Goal: Task Accomplishment & Management: Use online tool/utility

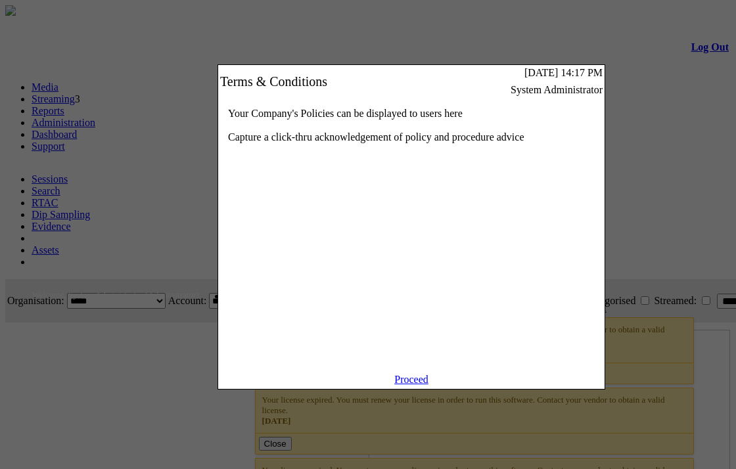
scroll to position [0, 85]
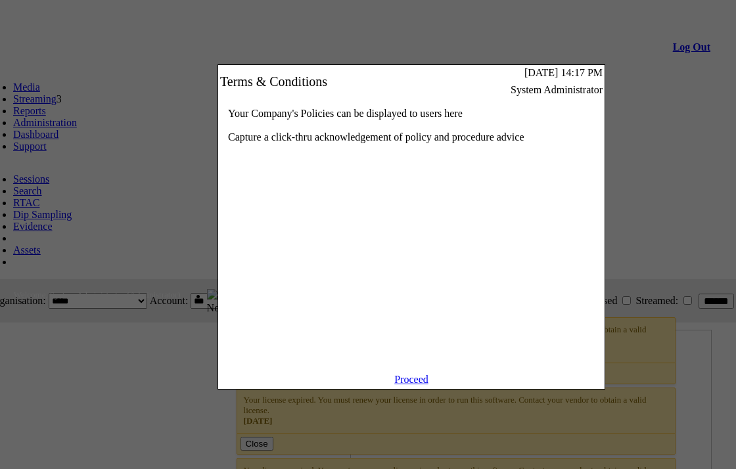
click at [416, 385] on link "Proceed" at bounding box center [411, 379] width 34 height 11
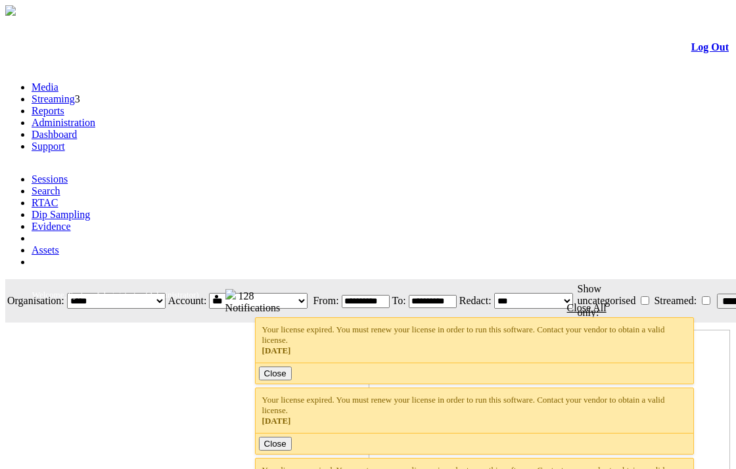
scroll to position [0, 84]
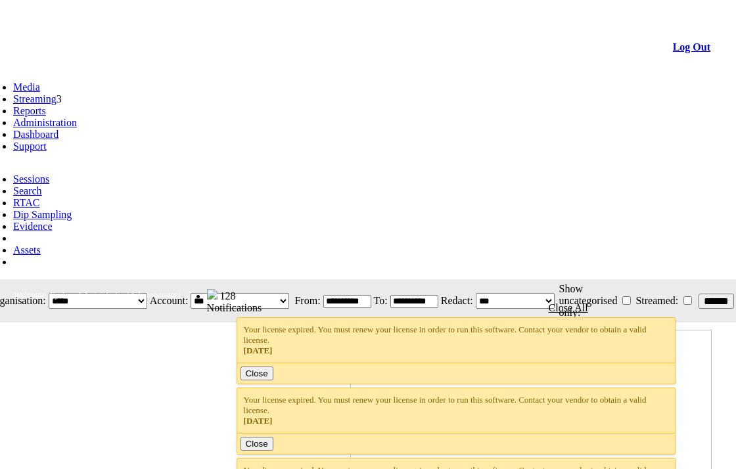
click at [57, 93] on link "Streaming" at bounding box center [34, 98] width 43 height 11
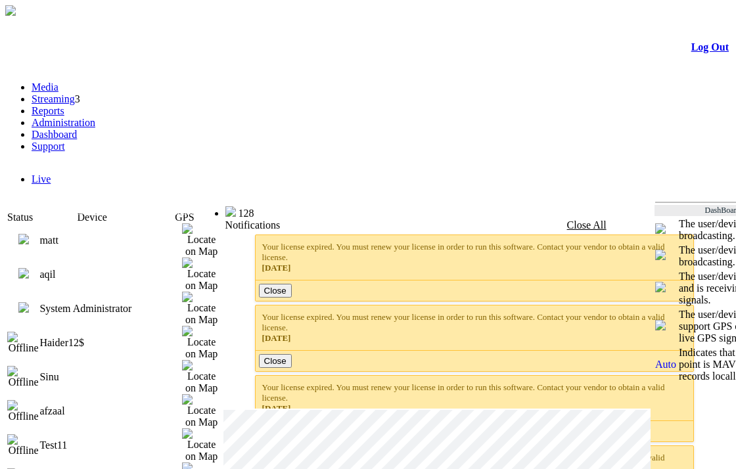
click at [29, 268] on img at bounding box center [23, 273] width 11 height 11
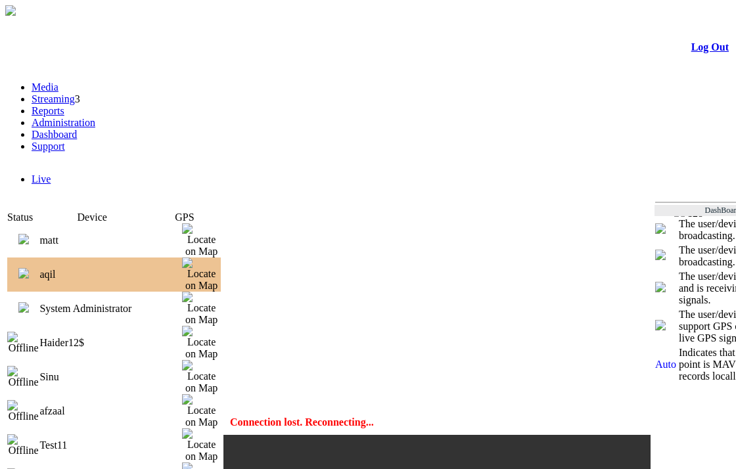
click at [29, 268] on img at bounding box center [23, 273] width 11 height 11
click at [29, 234] on img at bounding box center [23, 239] width 11 height 11
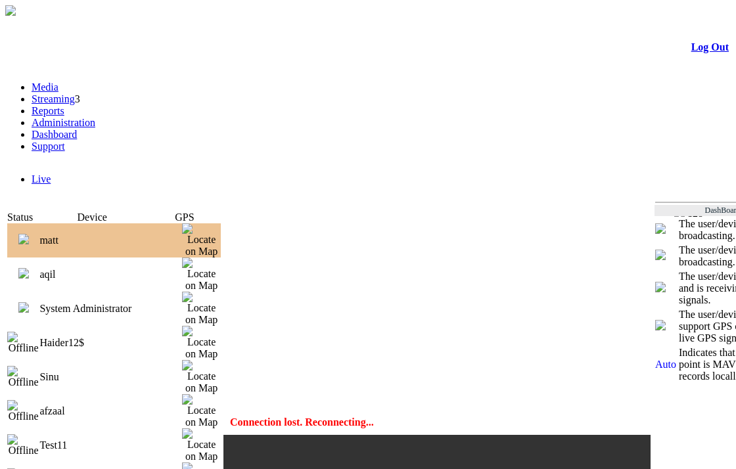
click at [29, 268] on img at bounding box center [23, 273] width 11 height 11
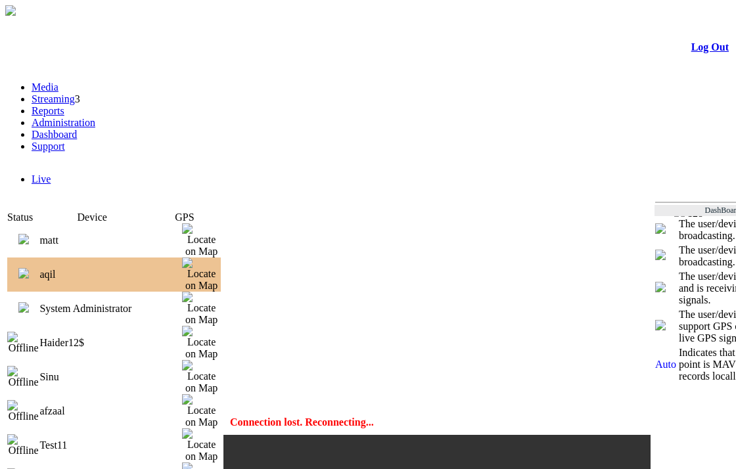
click at [75, 93] on link "Streaming" at bounding box center [53, 98] width 43 height 11
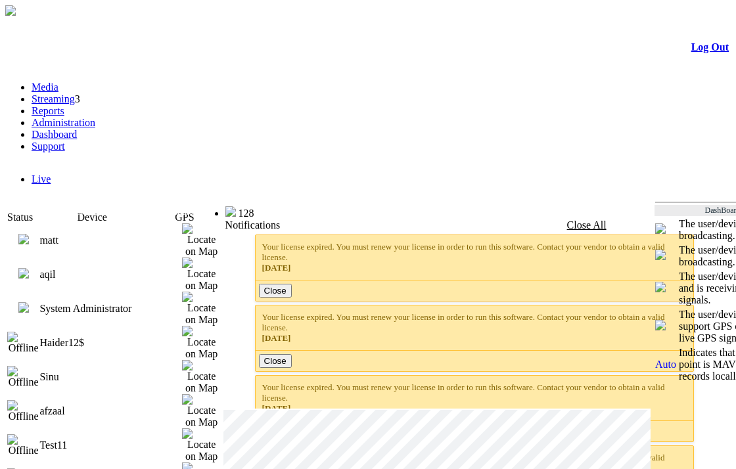
click at [29, 268] on img at bounding box center [23, 273] width 11 height 11
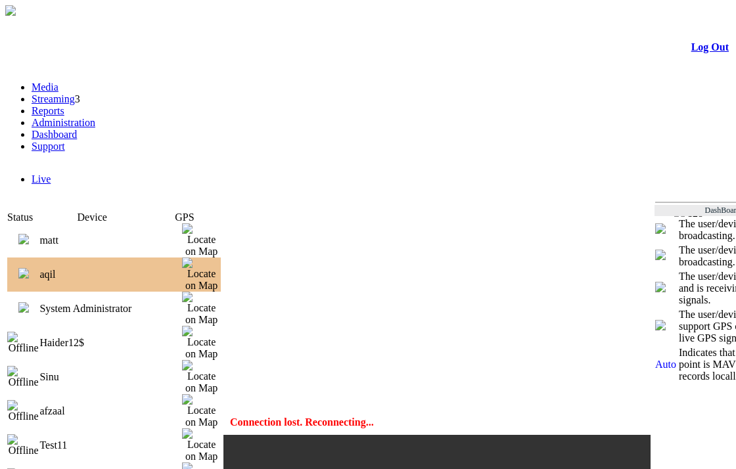
click at [29, 234] on img at bounding box center [23, 239] width 11 height 11
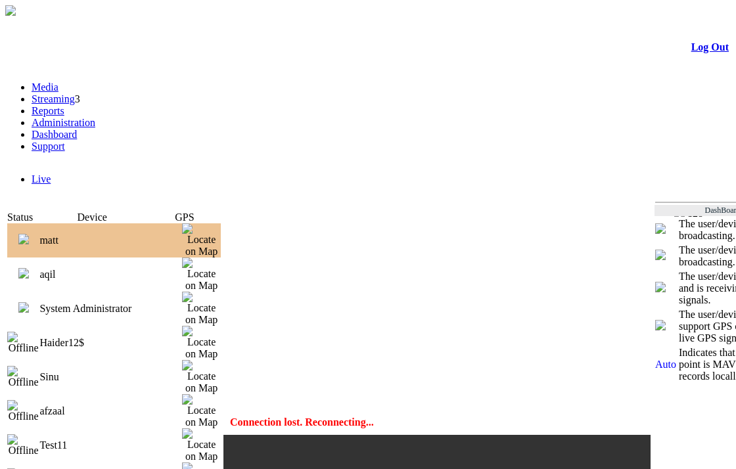
click at [29, 268] on img at bounding box center [23, 273] width 11 height 11
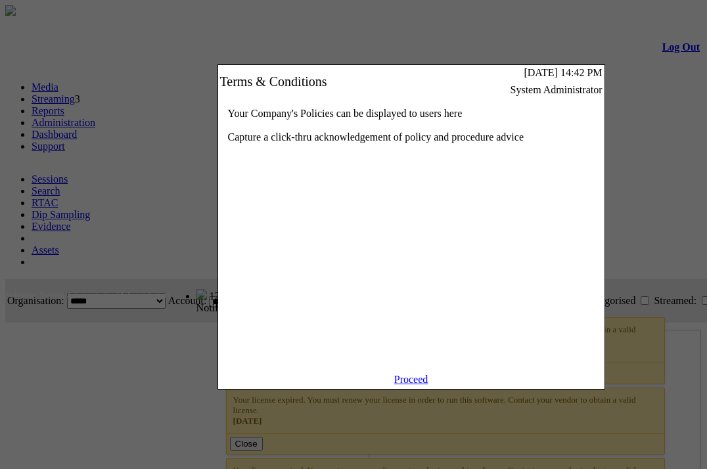
scroll to position [0, 113]
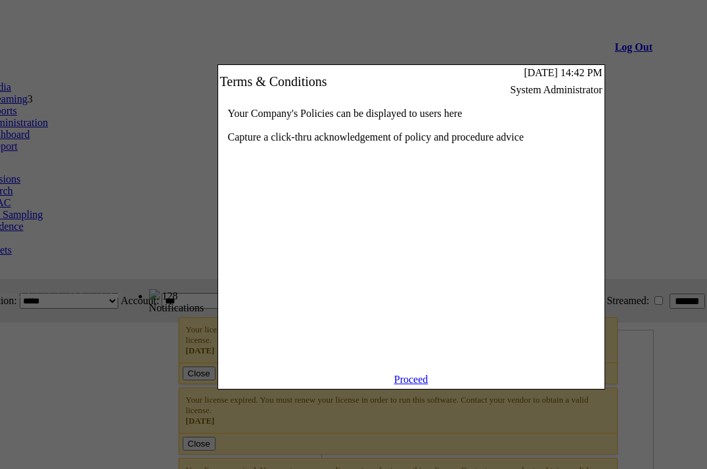
click at [412, 385] on link "Proceed" at bounding box center [411, 379] width 34 height 11
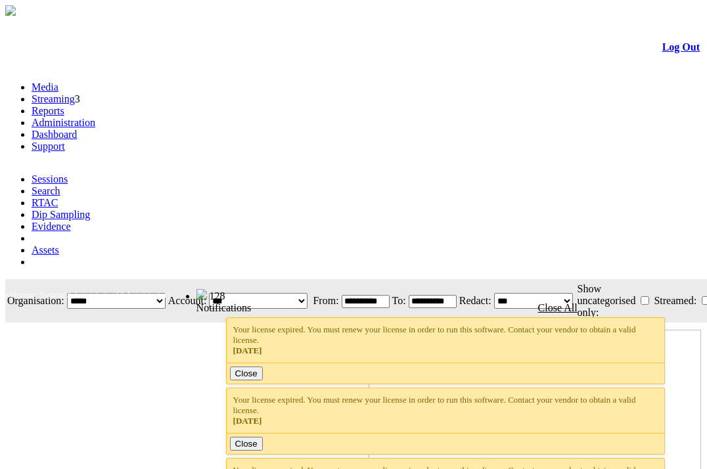
scroll to position [0, 113]
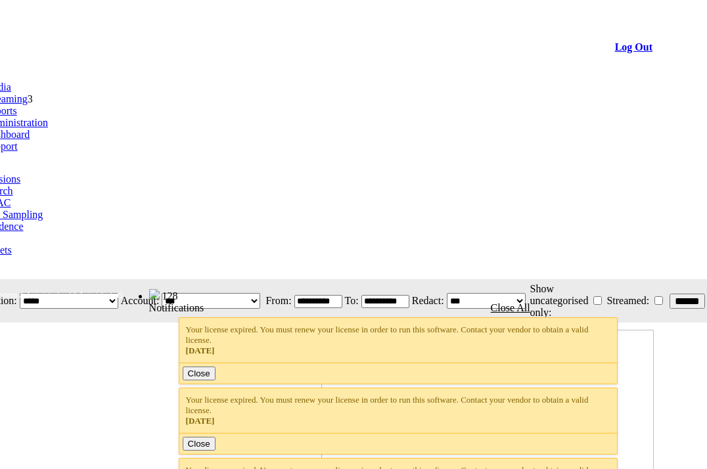
click at [28, 93] on link "Streaming" at bounding box center [5, 98] width 43 height 11
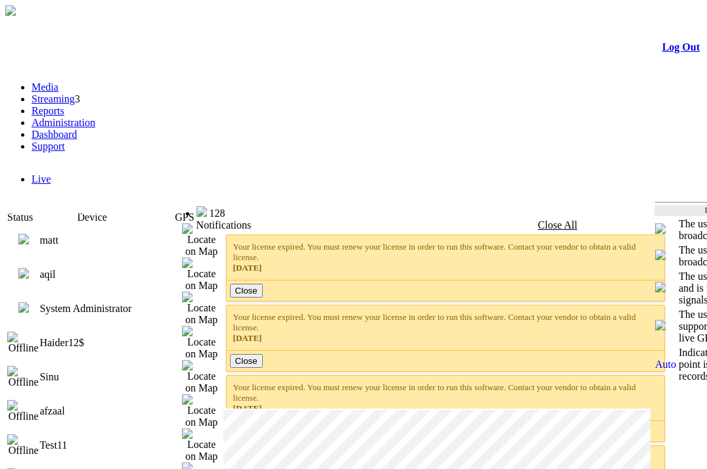
click at [29, 268] on img at bounding box center [23, 273] width 11 height 11
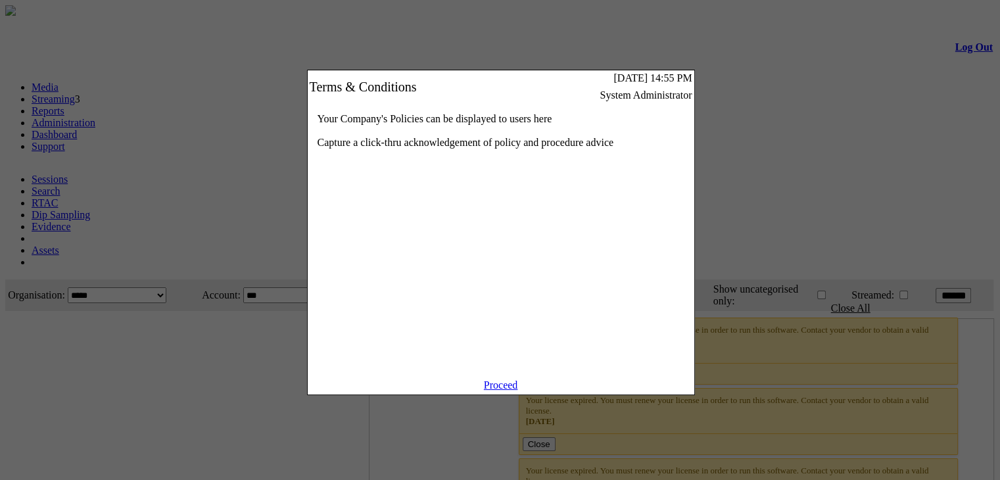
click at [499, 390] on link "Proceed" at bounding box center [501, 384] width 34 height 11
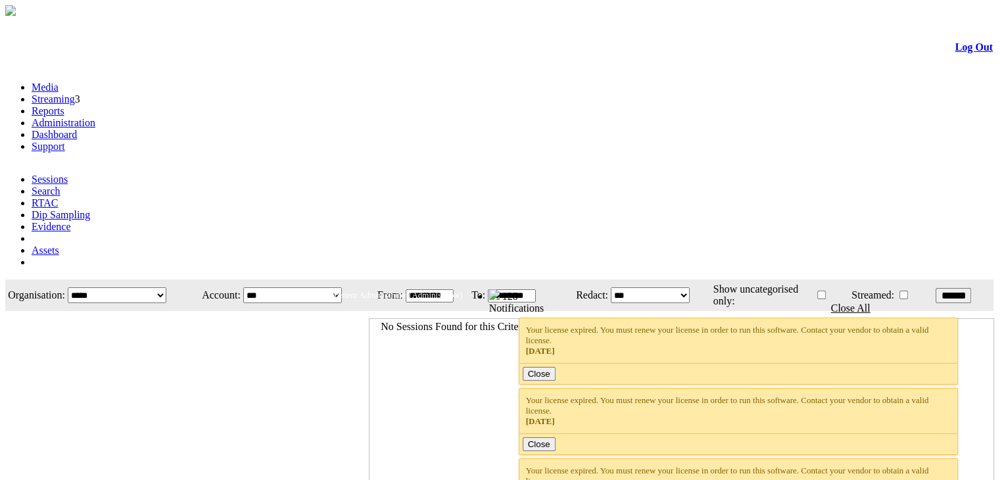
click at [77, 129] on link "Dashboard" at bounding box center [54, 134] width 45 height 11
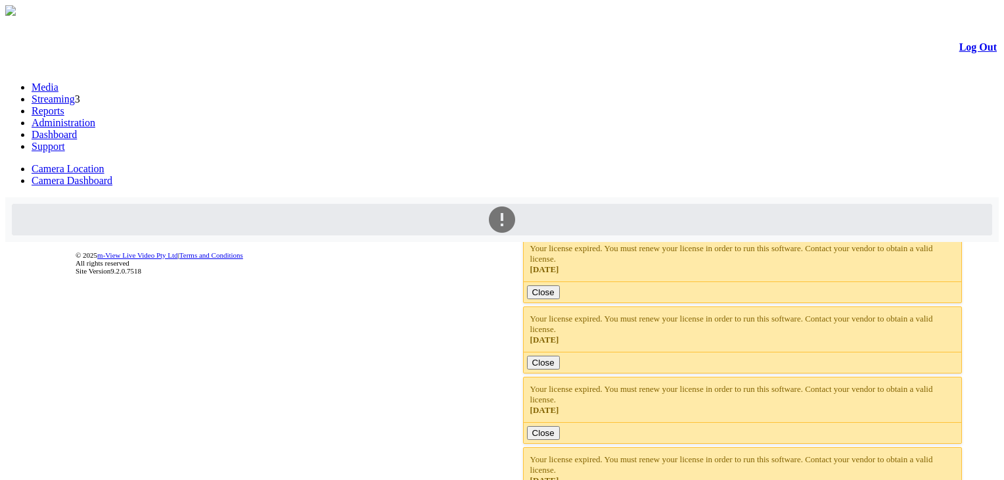
click at [112, 175] on link "Camera Dashboard" at bounding box center [72, 180] width 81 height 11
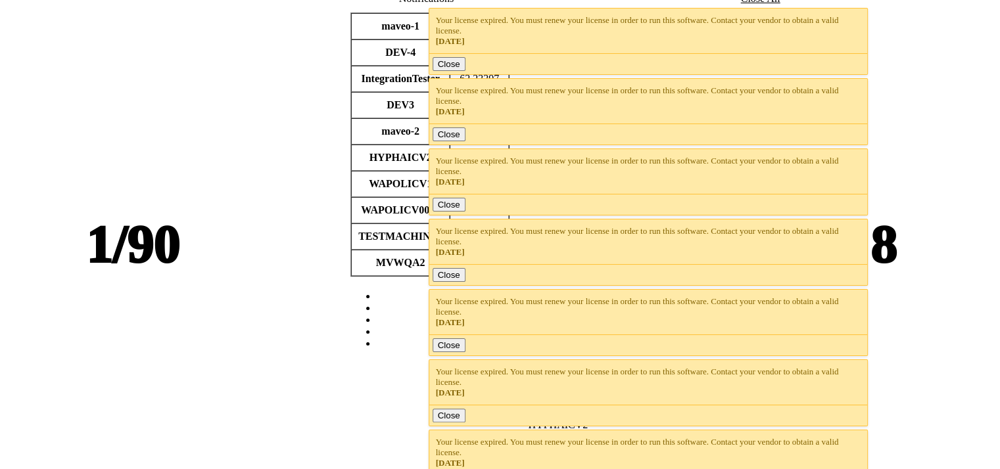
scroll to position [250, 110]
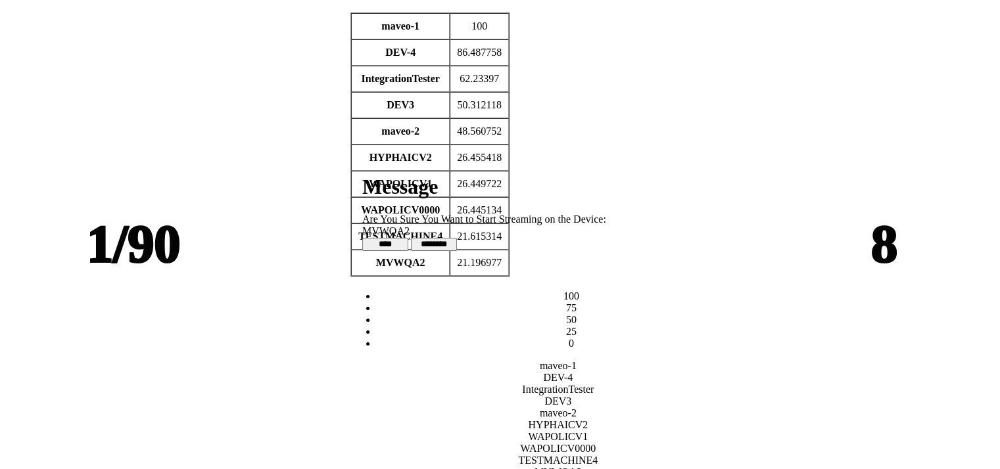
click at [408, 238] on input "**" at bounding box center [385, 244] width 46 height 13
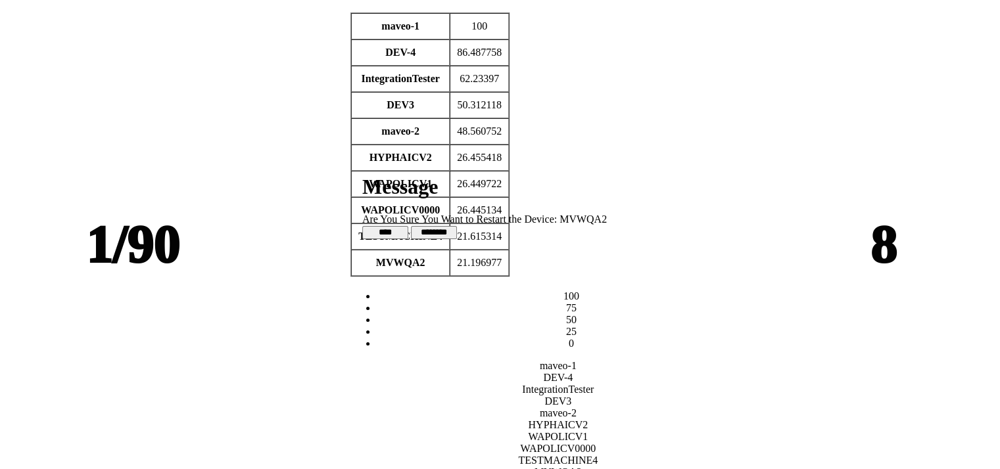
click at [457, 226] on input "******" at bounding box center [434, 232] width 46 height 13
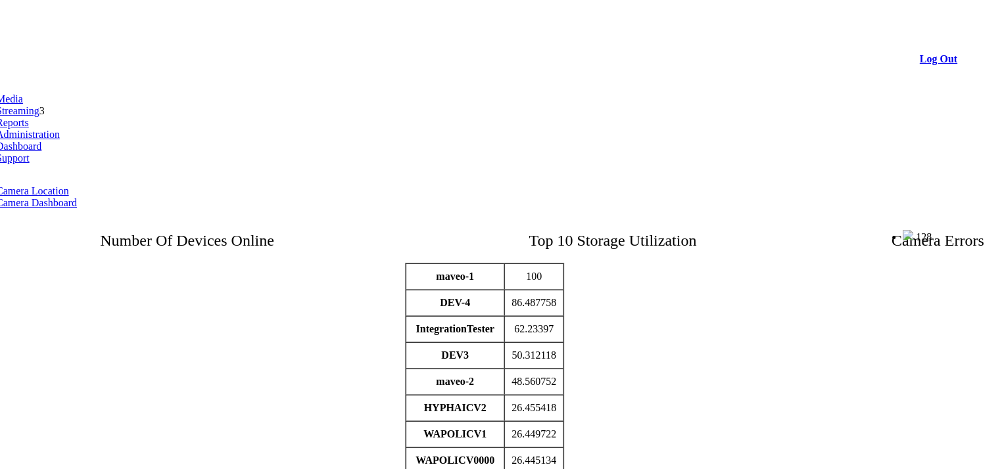
scroll to position [0, 0]
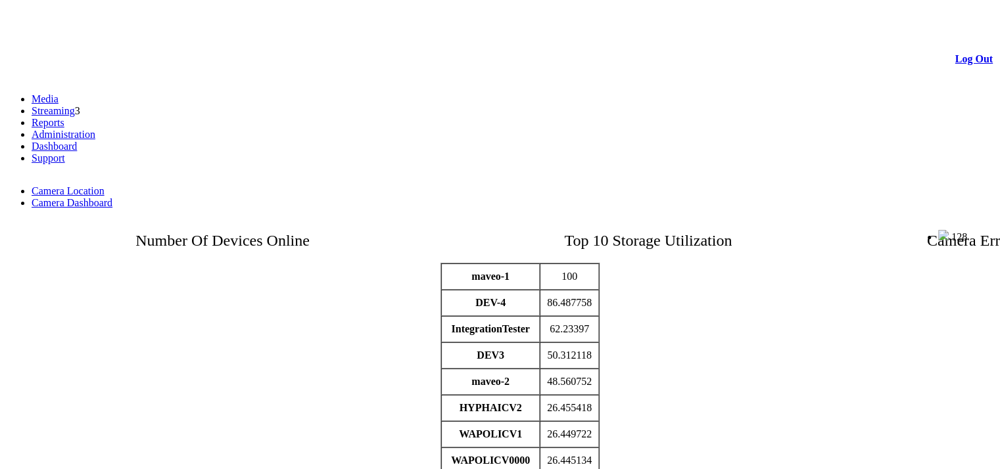
click at [75, 105] on link "Streaming" at bounding box center [53, 110] width 43 height 11
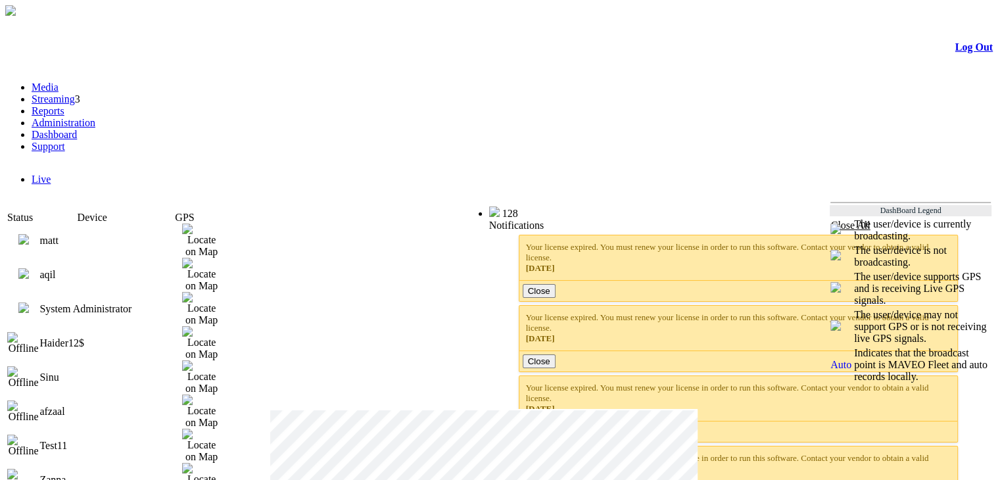
click at [77, 129] on link "Dashboard" at bounding box center [54, 134] width 45 height 11
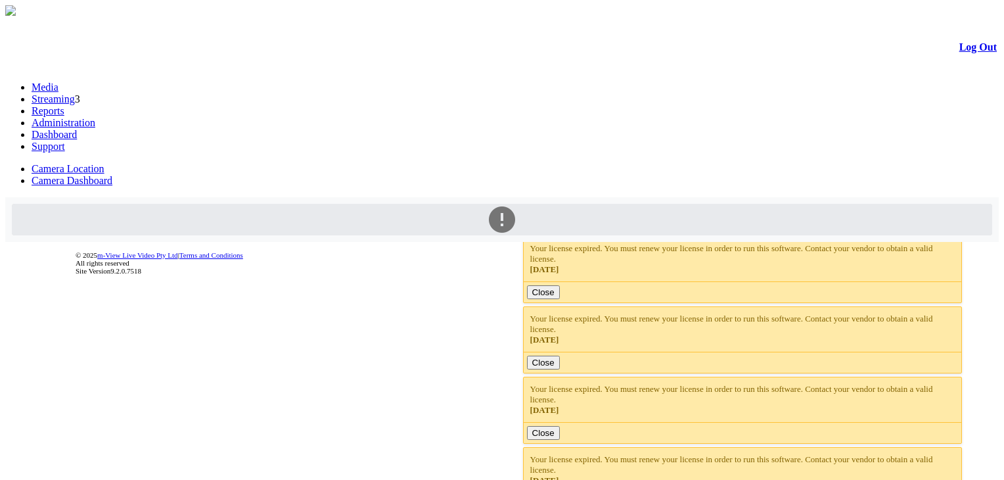
click at [484, 260] on div "Oops! Something went wrong." at bounding box center [502, 250] width 778 height 18
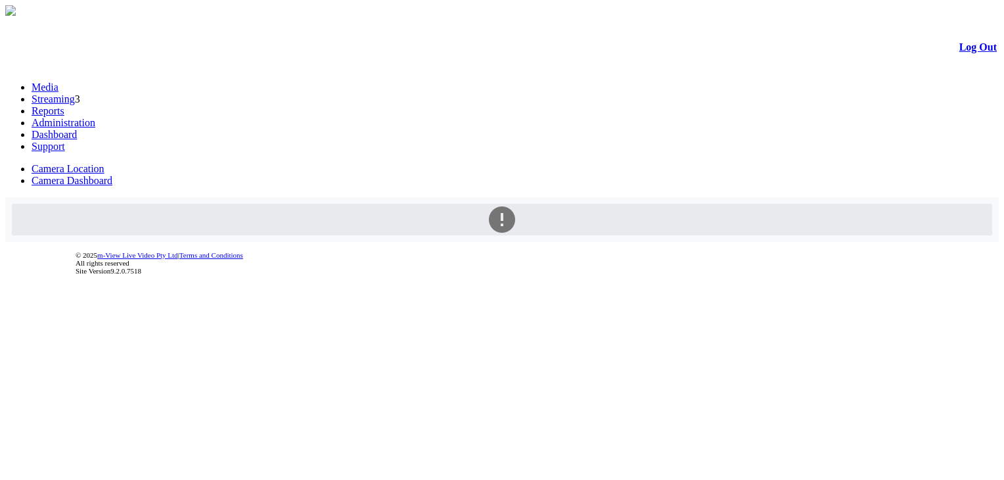
drag, startPoint x: 604, startPoint y: 307, endPoint x: 453, endPoint y: 303, distance: 151.2
click at [467, 285] on div "Oops! Something went wrong. This page didn't load Google Maps correctly. See th…" at bounding box center [502, 245] width 981 height 82
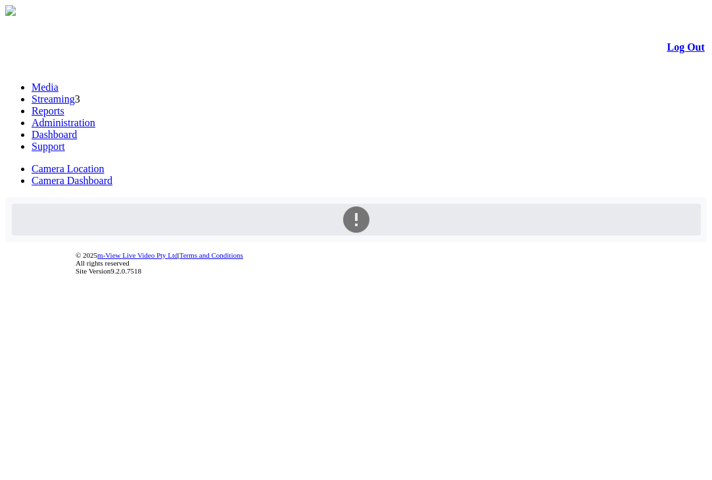
click at [75, 93] on link "Streaming" at bounding box center [53, 98] width 43 height 11
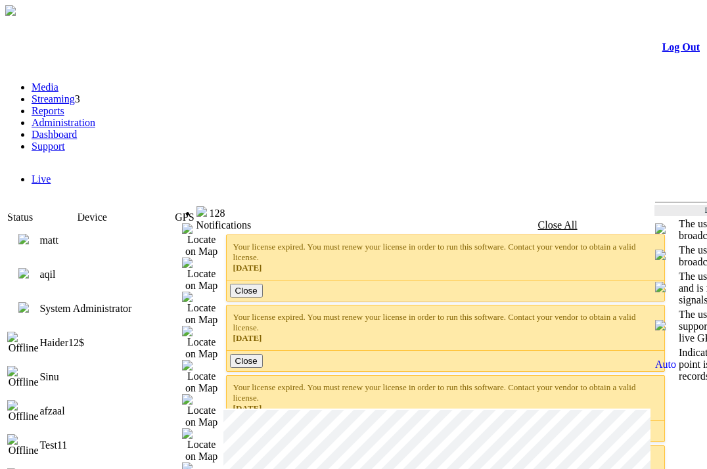
click at [29, 268] on img at bounding box center [23, 273] width 11 height 11
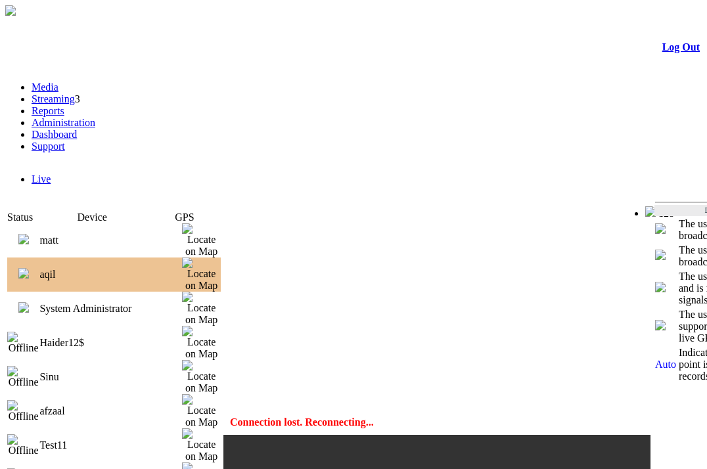
click at [29, 302] on img at bounding box center [23, 307] width 11 height 11
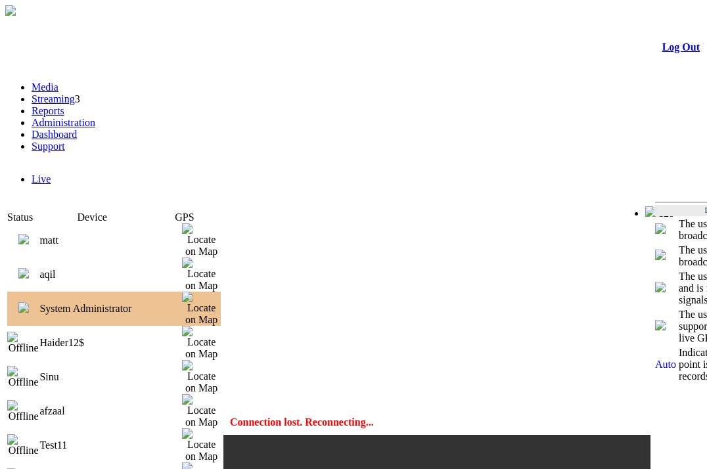
click at [29, 234] on img at bounding box center [23, 239] width 11 height 11
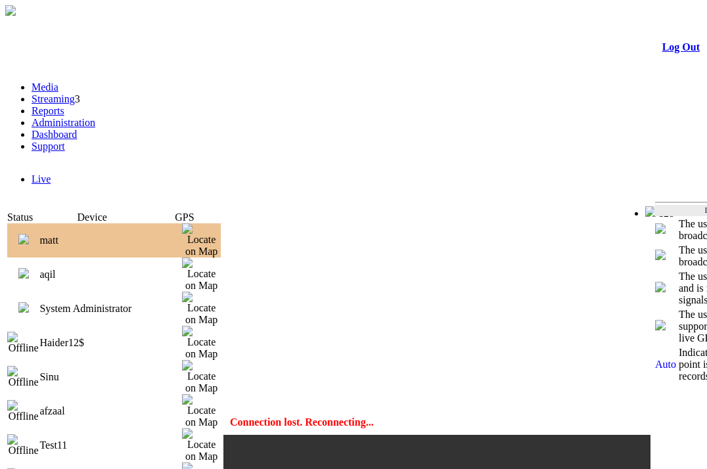
click at [29, 234] on img at bounding box center [23, 239] width 11 height 11
click at [29, 268] on img at bounding box center [23, 273] width 11 height 11
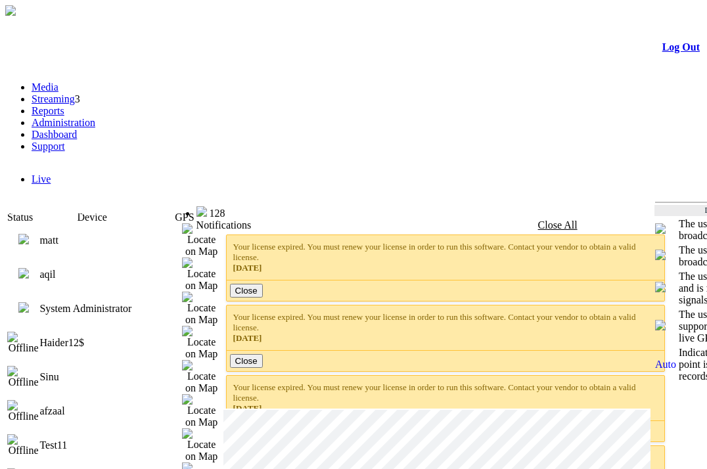
click at [29, 268] on img at bounding box center [23, 273] width 11 height 11
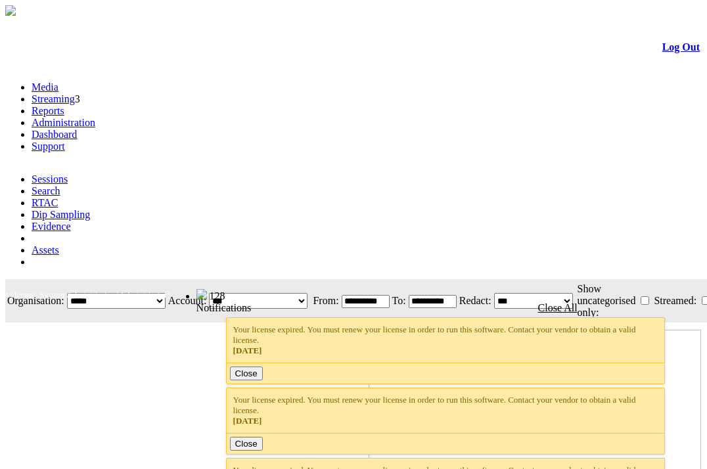
click at [75, 93] on link "Streaming" at bounding box center [53, 98] width 43 height 11
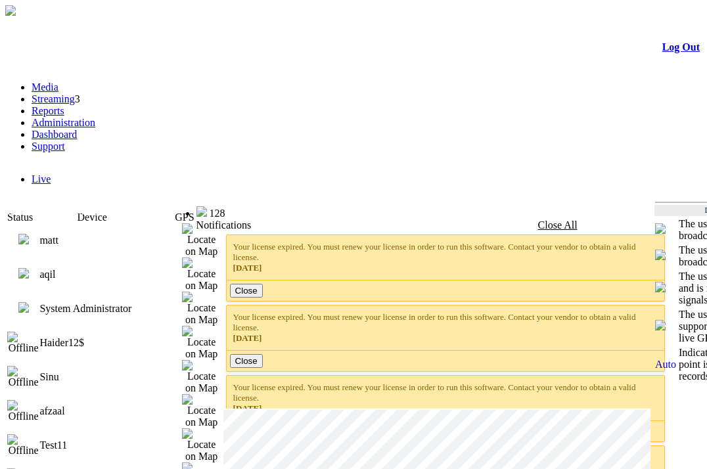
click at [29, 268] on img at bounding box center [23, 273] width 11 height 11
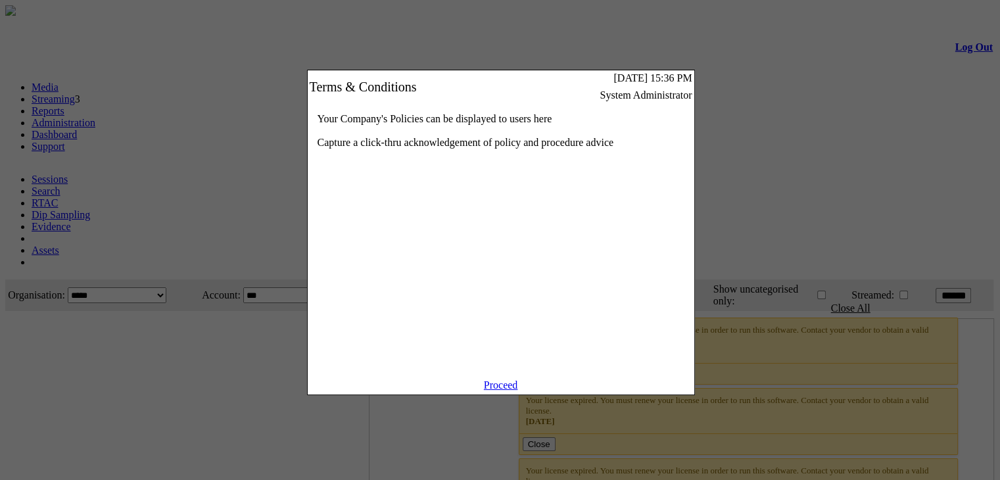
click at [501, 390] on link "Proceed" at bounding box center [501, 384] width 34 height 11
click at [497, 390] on link "Proceed" at bounding box center [501, 384] width 34 height 11
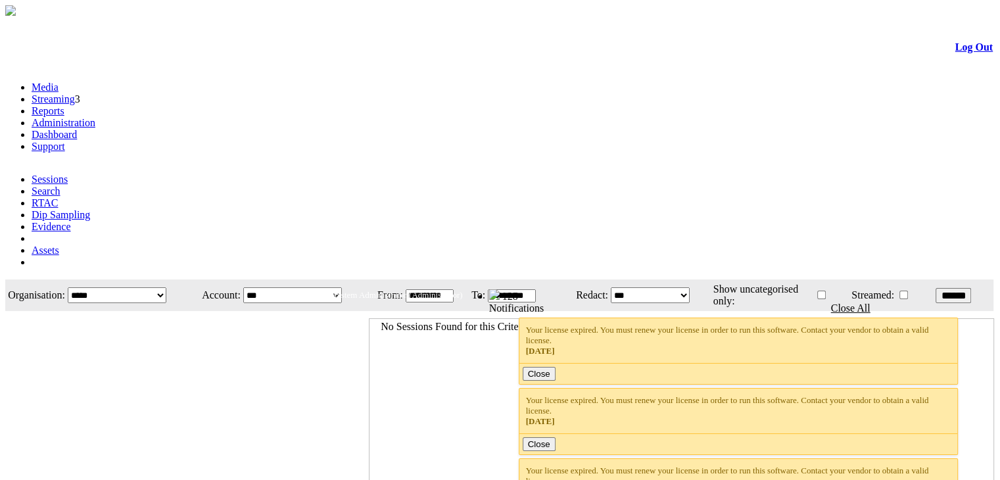
click at [75, 93] on link "Streaming" at bounding box center [53, 98] width 43 height 11
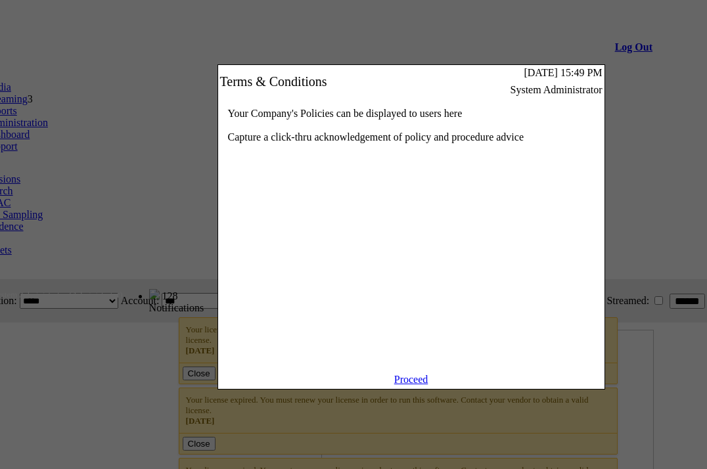
scroll to position [0, 113]
click at [427, 385] on link "Proceed" at bounding box center [411, 379] width 34 height 11
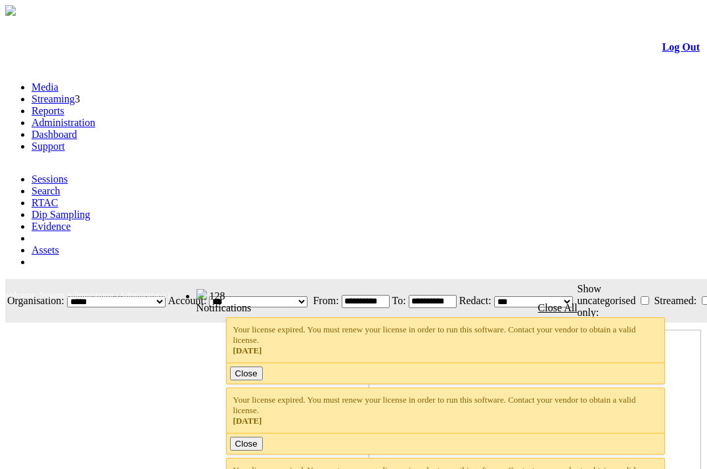
scroll to position [0, 113]
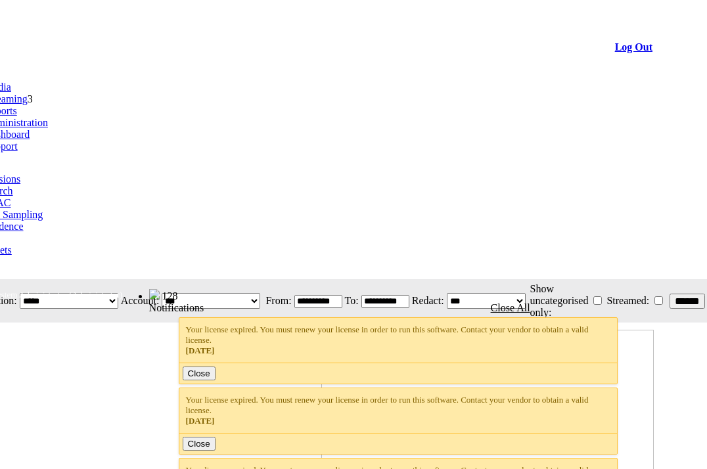
click at [24, 93] on link "Streaming" at bounding box center [5, 98] width 43 height 11
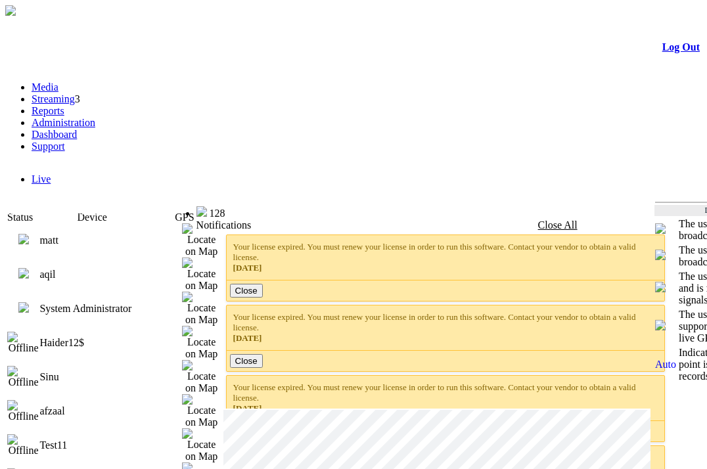
click at [29, 268] on img at bounding box center [23, 273] width 11 height 11
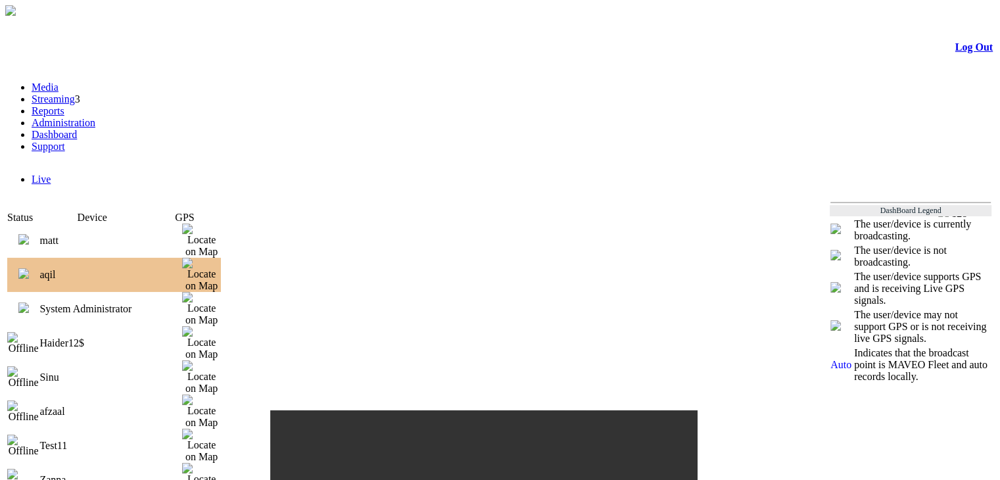
click at [29, 234] on img at bounding box center [23, 239] width 11 height 11
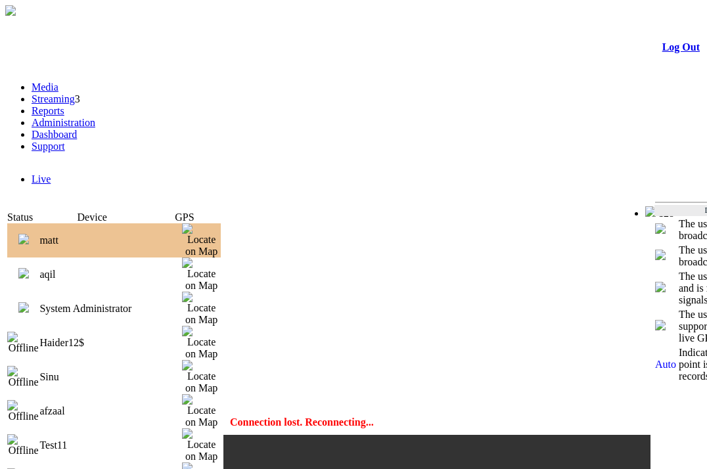
click at [29, 268] on img at bounding box center [23, 273] width 11 height 11
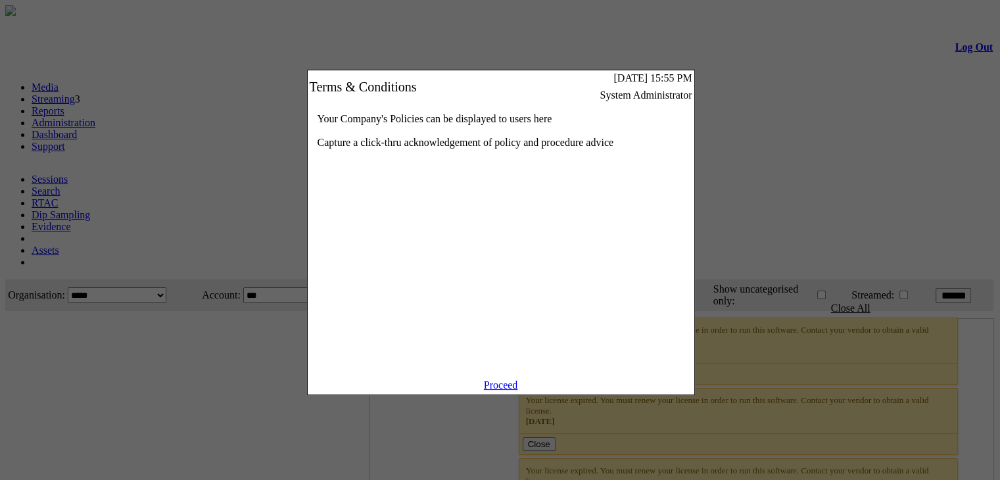
click at [495, 389] on link "Proceed" at bounding box center [501, 384] width 34 height 11
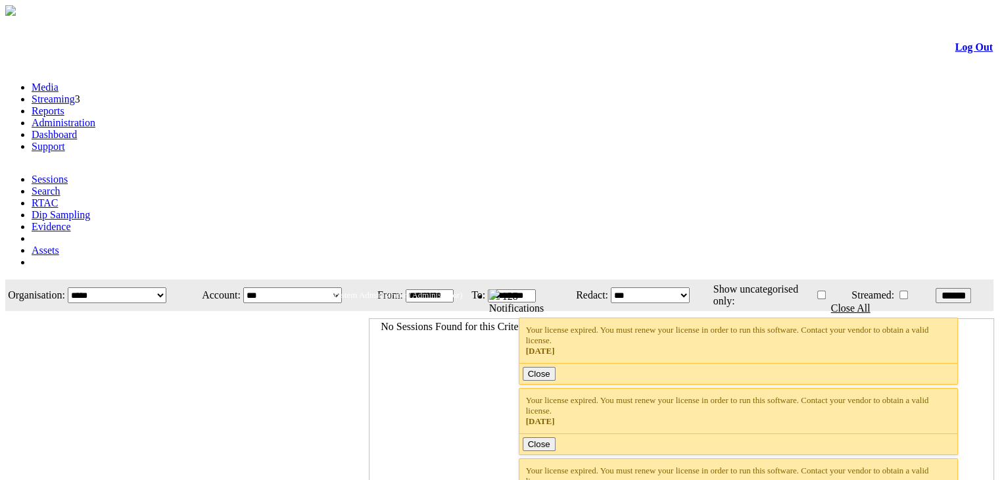
click at [75, 93] on link "Streaming" at bounding box center [53, 98] width 43 height 11
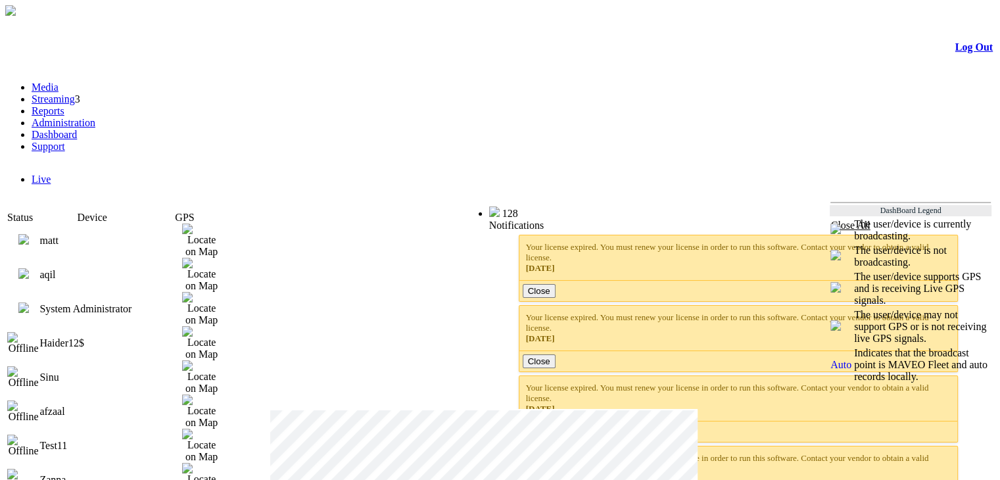
click at [29, 268] on img at bounding box center [23, 273] width 11 height 11
